Goal: Task Accomplishment & Management: Manage account settings

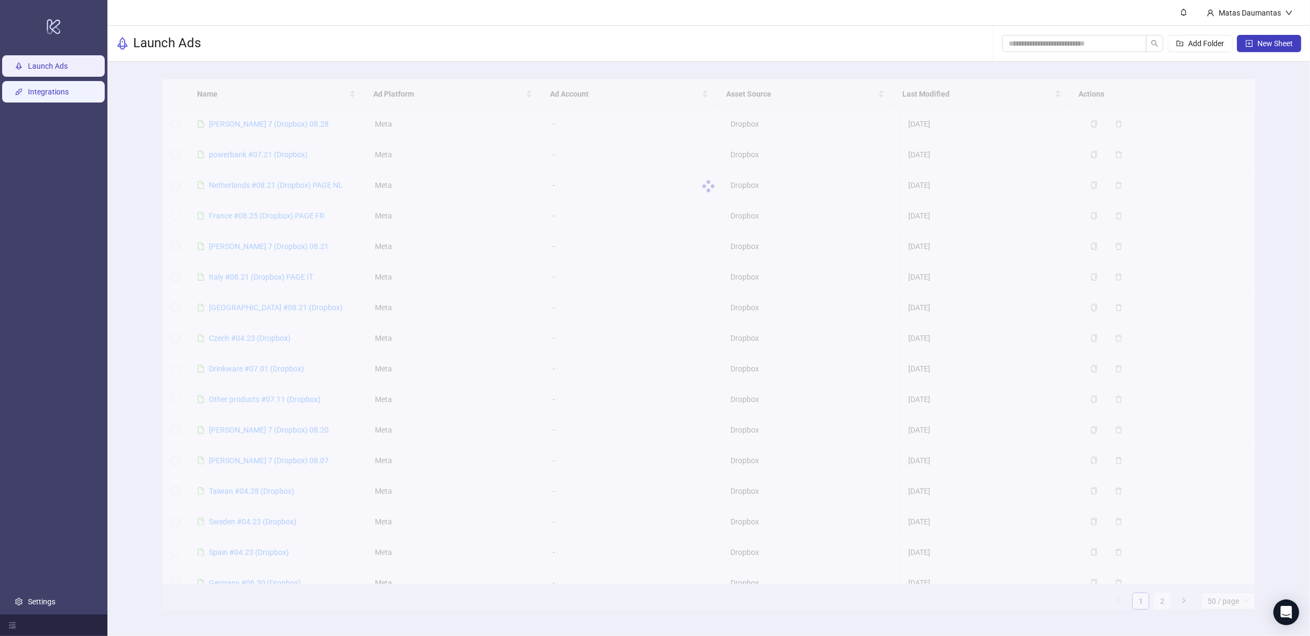
click at [53, 96] on link "Integrations" at bounding box center [48, 92] width 41 height 9
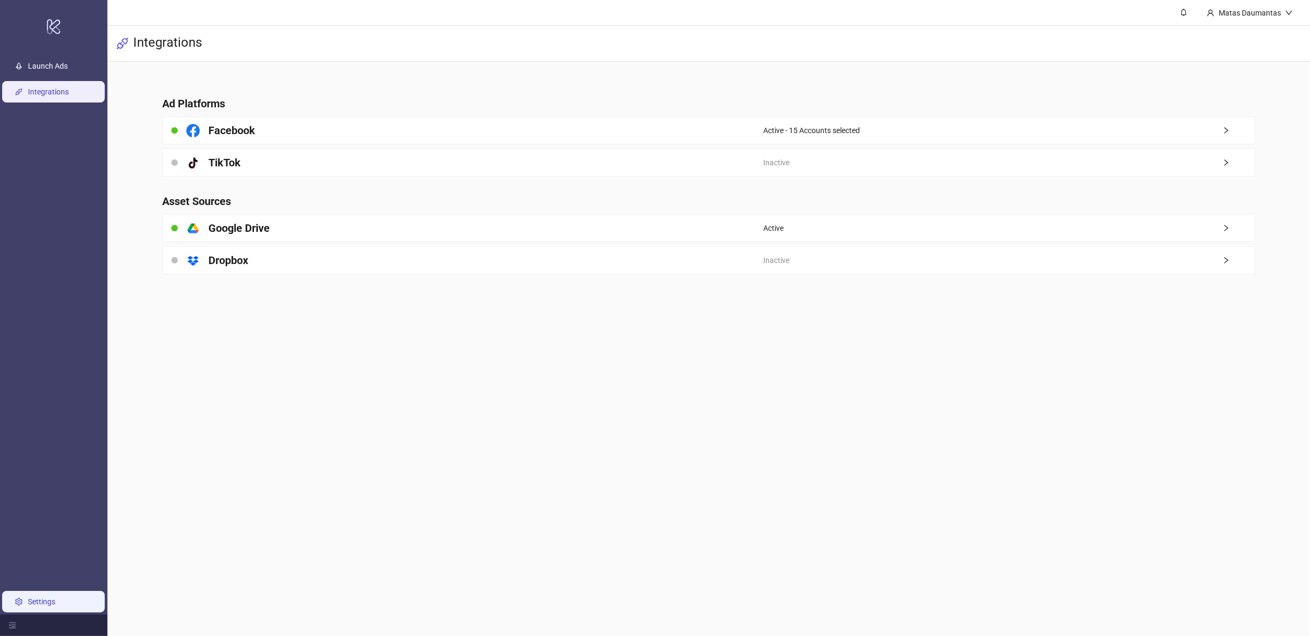
click at [55, 606] on link "Settings" at bounding box center [41, 602] width 27 height 9
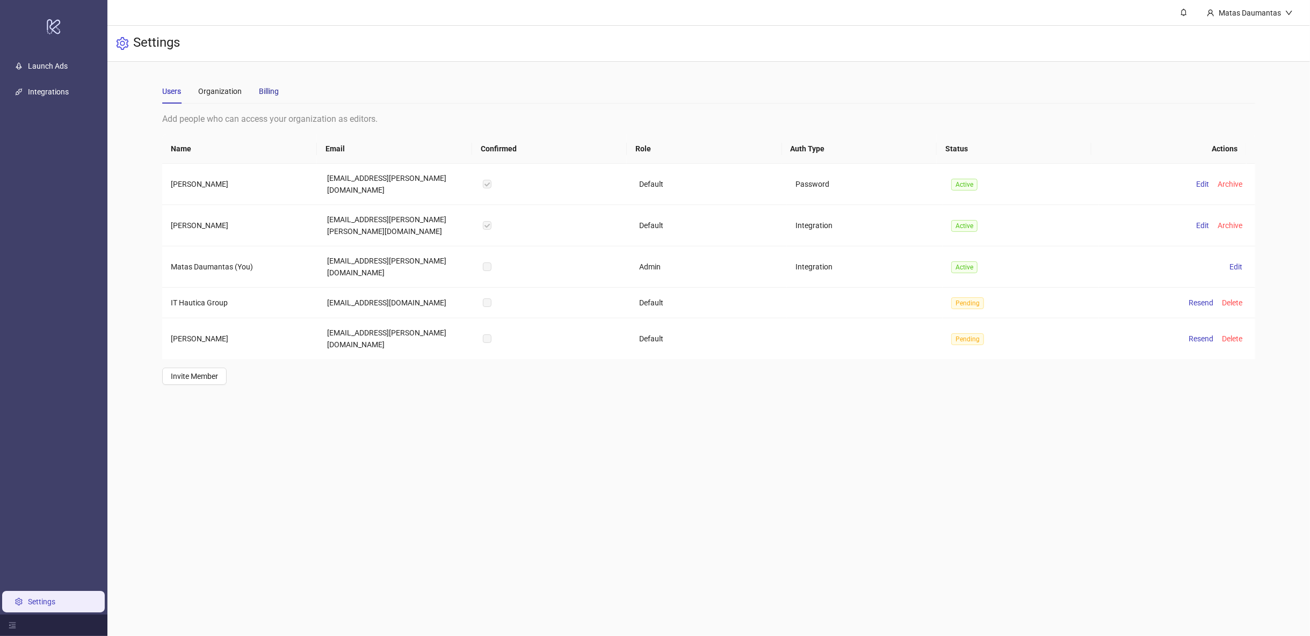
click at [265, 88] on div "Billing" at bounding box center [269, 91] width 20 height 12
